Goal: Use online tool/utility: Utilize a website feature to perform a specific function

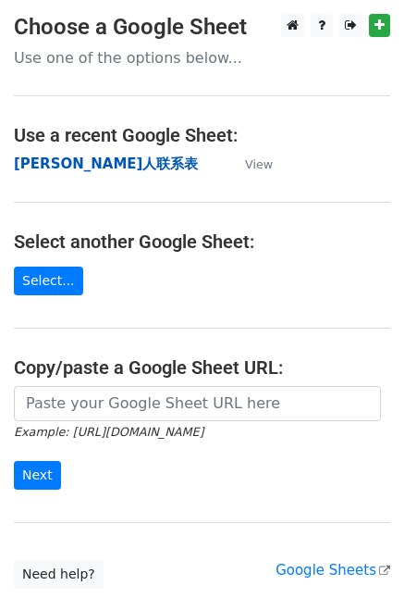
click at [67, 160] on strong "[PERSON_NAME]人联系表" at bounding box center [106, 163] width 184 height 17
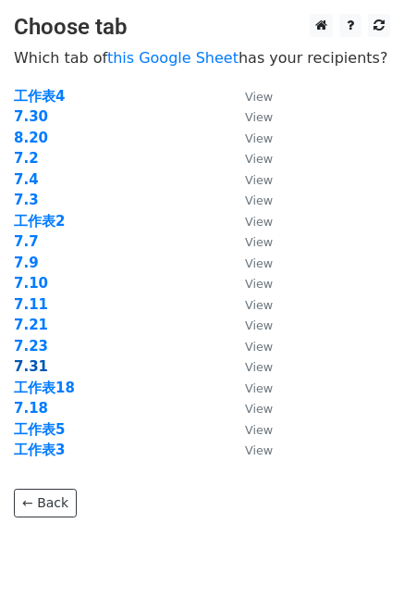
click at [33, 373] on strong "7.31" at bounding box center [31, 366] width 34 height 17
click at [36, 365] on strong "7.31" at bounding box center [31, 366] width 34 height 17
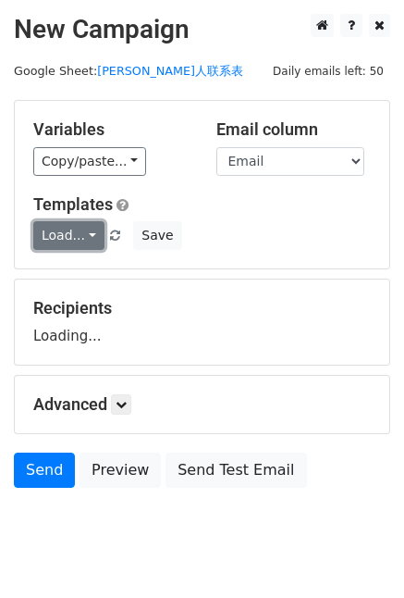
click at [77, 228] on link "Load..." at bounding box center [68, 235] width 71 height 29
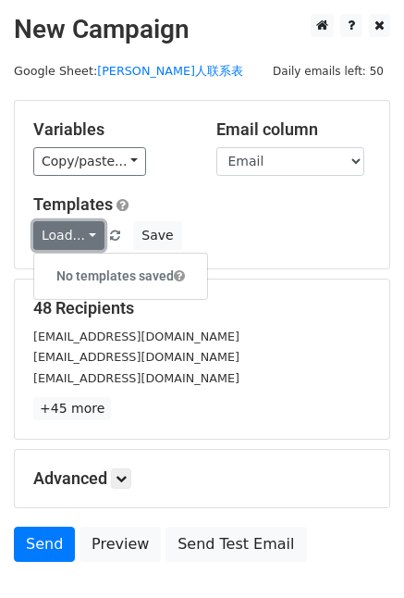
click at [85, 228] on link "Load..." at bounding box center [68, 235] width 71 height 29
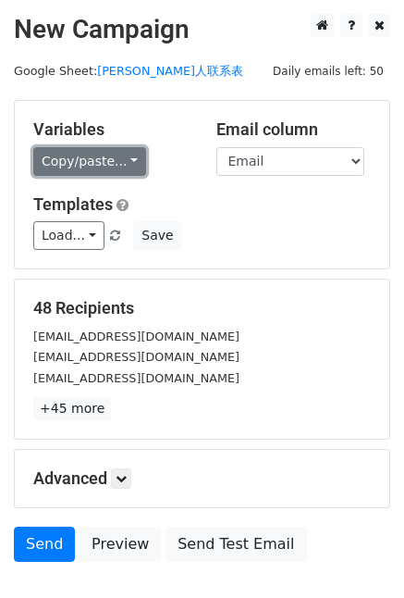
click at [126, 164] on link "Copy/paste..." at bounding box center [89, 161] width 113 height 29
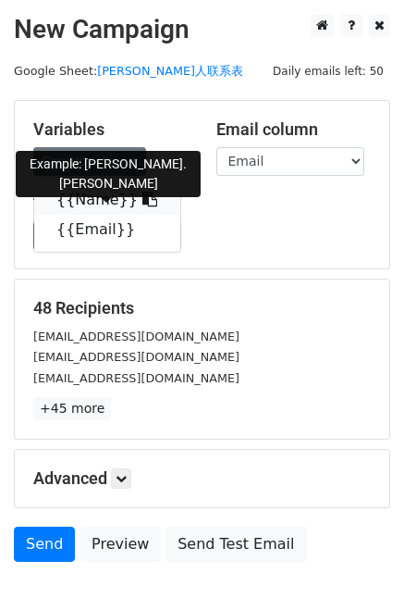
click at [142, 202] on icon at bounding box center [149, 198] width 15 height 15
